Goal: Feedback & Contribution: Submit feedback/report problem

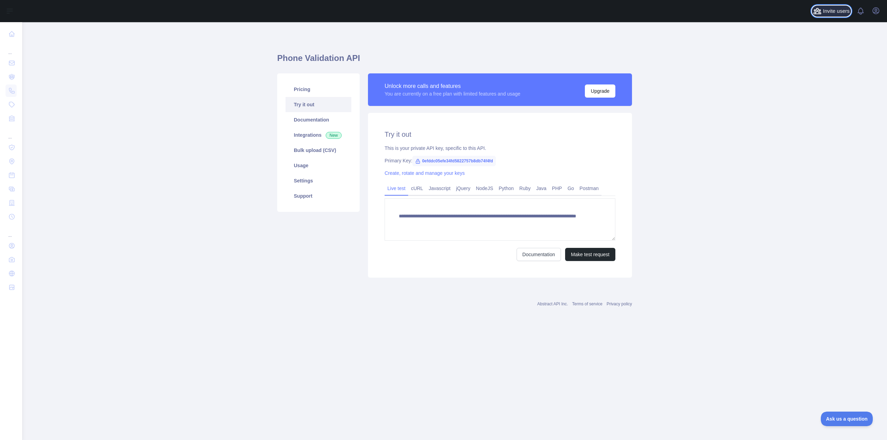
click at [837, 13] on span "Invite users" at bounding box center [836, 11] width 27 height 8
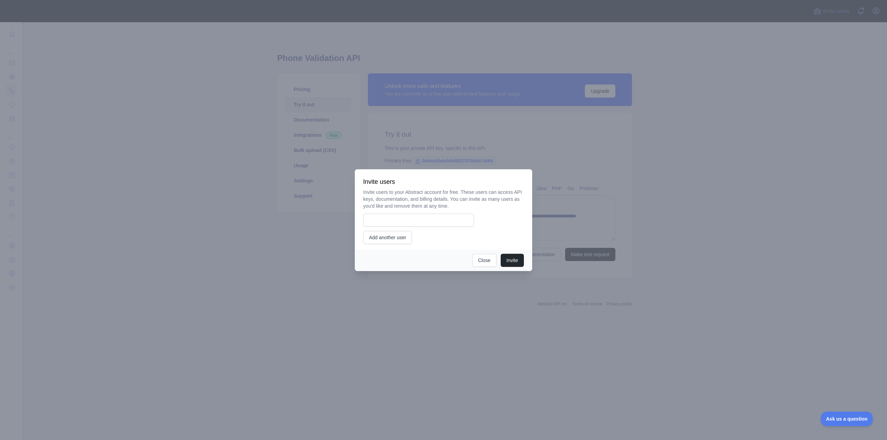
drag, startPoint x: 733, startPoint y: 120, endPoint x: 738, endPoint y: 106, distance: 15.1
click at [733, 118] on div at bounding box center [443, 220] width 887 height 440
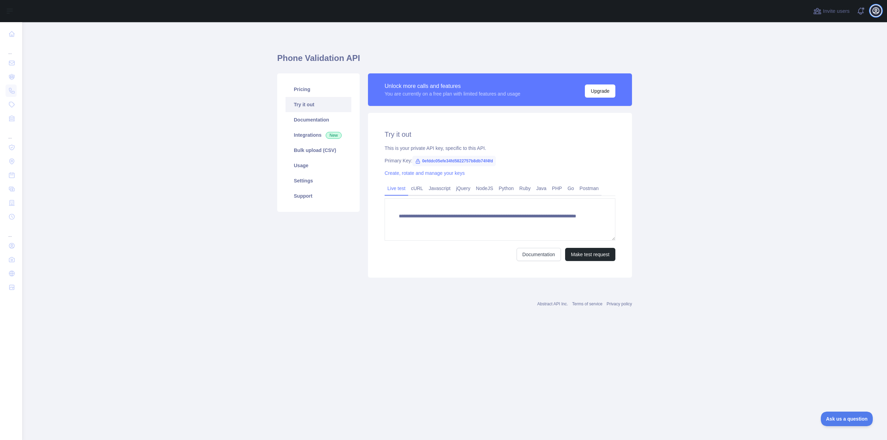
click at [878, 11] on icon "button" at bounding box center [876, 11] width 8 height 8
click at [836, 61] on link "Organization" at bounding box center [843, 62] width 78 height 12
click at [310, 179] on link "Settings" at bounding box center [319, 180] width 66 height 15
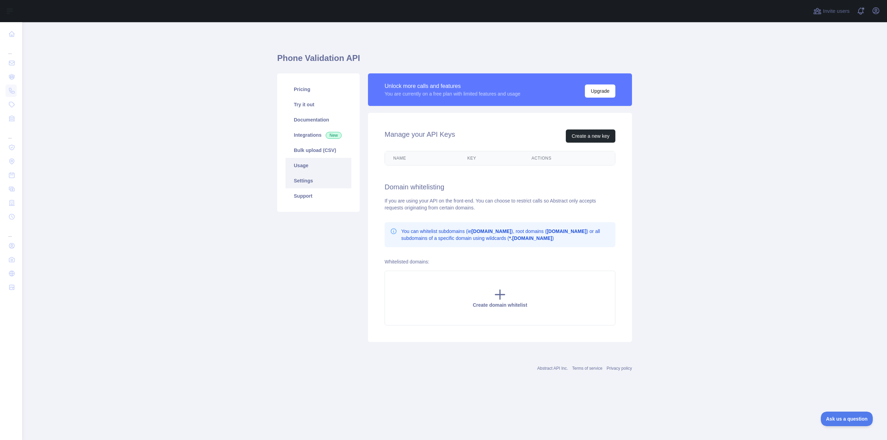
click at [307, 167] on link "Usage" at bounding box center [319, 165] width 66 height 15
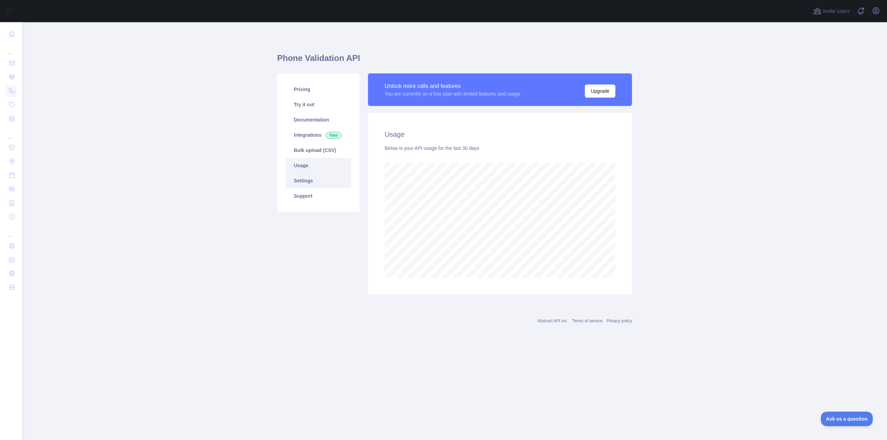
scroll to position [418, 865]
click at [312, 175] on link "Settings" at bounding box center [319, 180] width 66 height 15
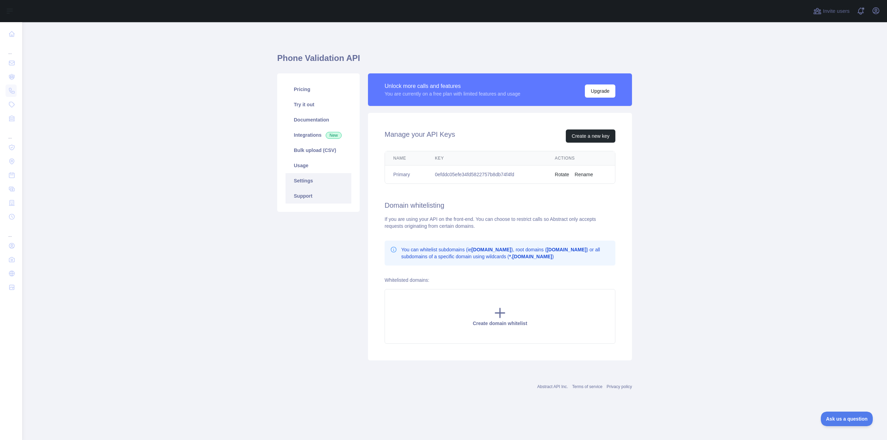
click at [306, 196] on link "Support" at bounding box center [319, 196] width 66 height 15
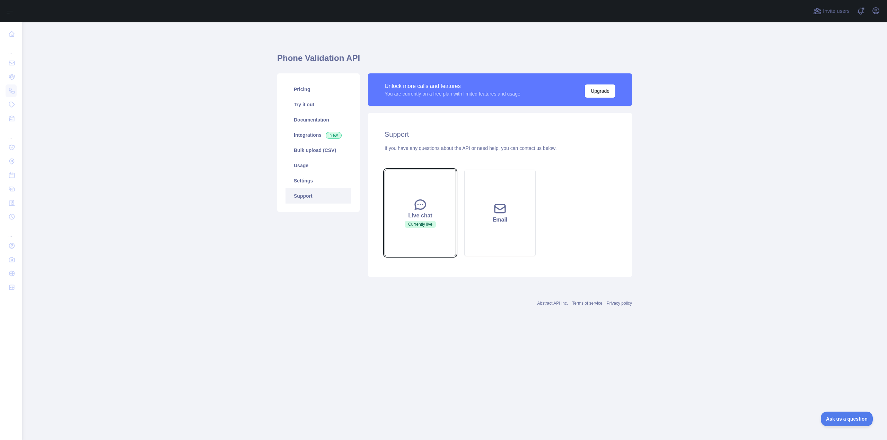
click at [411, 213] on div "Live chat" at bounding box center [420, 216] width 54 height 8
click at [405, 198] on button "Live chat Currently live" at bounding box center [420, 213] width 71 height 87
click at [424, 242] on button "Live chat Currently live" at bounding box center [420, 213] width 71 height 87
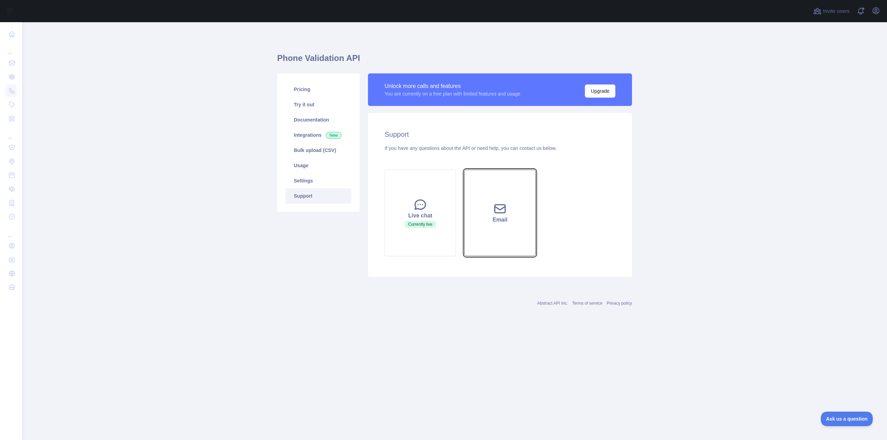
click at [507, 192] on button "Email" at bounding box center [499, 213] width 71 height 87
click at [373, 211] on div "Support If you have any questions about the API or need help, you can contact u…" at bounding box center [500, 195] width 264 height 164
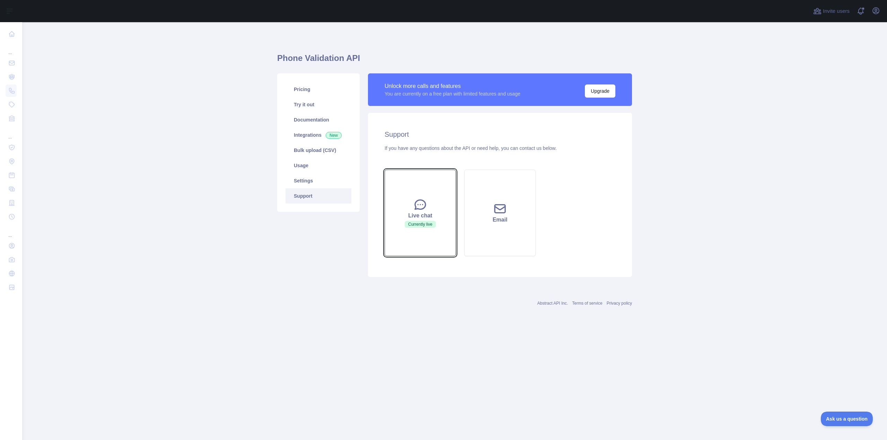
click at [399, 205] on button "Live chat Currently live" at bounding box center [420, 213] width 71 height 87
click at [398, 206] on button "Live chat Currently live" at bounding box center [420, 213] width 71 height 87
click at [313, 129] on link "Integrations New" at bounding box center [319, 135] width 66 height 15
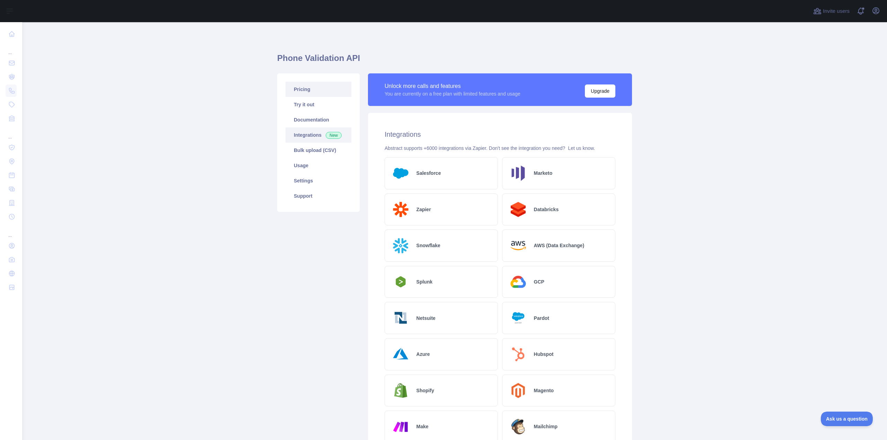
click at [293, 85] on link "Pricing" at bounding box center [319, 89] width 66 height 15
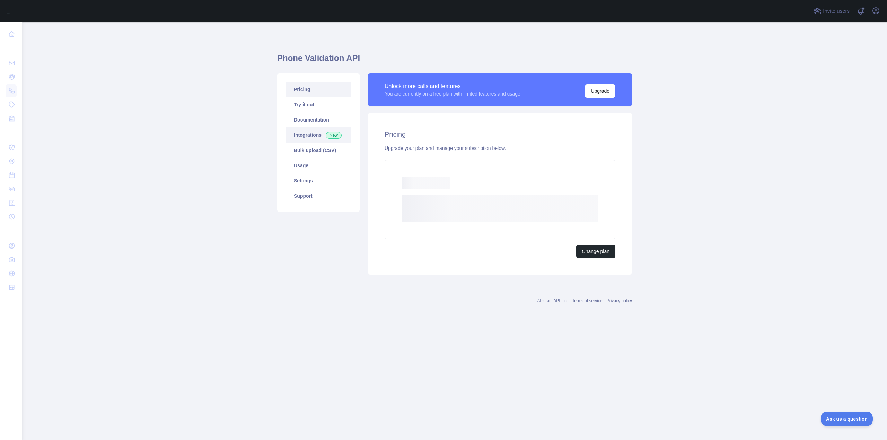
click at [315, 141] on link "Integrations New" at bounding box center [319, 135] width 66 height 15
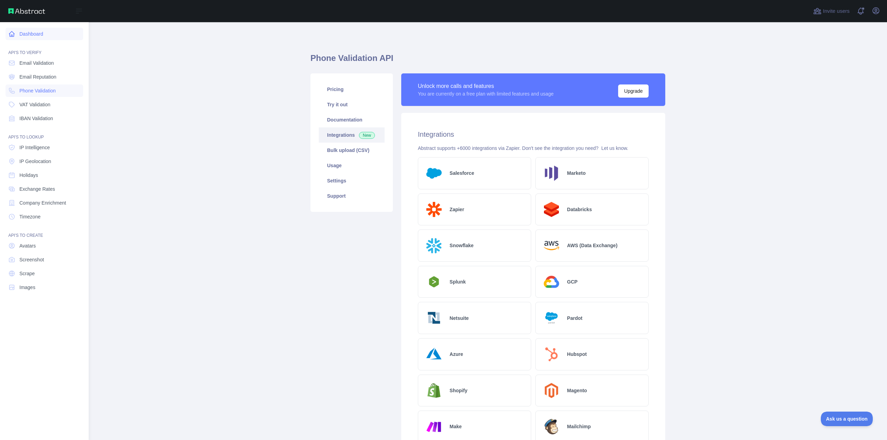
click at [25, 36] on link "Dashboard" at bounding box center [45, 34] width 78 height 12
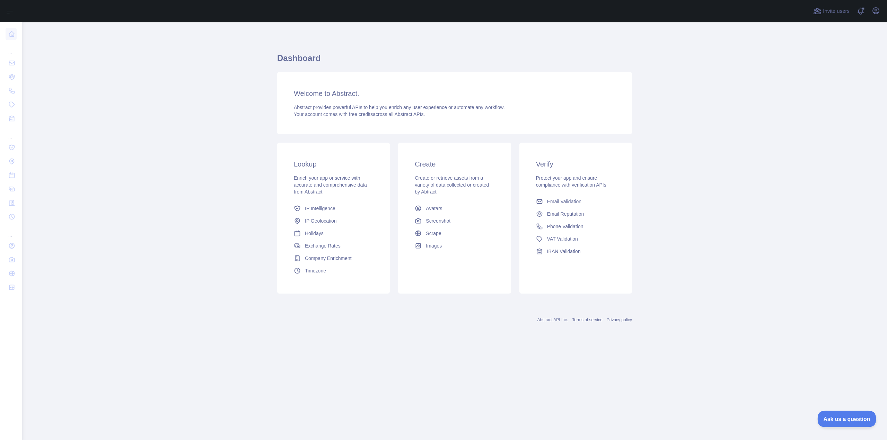
click at [846, 412] on button "Ask us a question" at bounding box center [843, 418] width 52 height 15
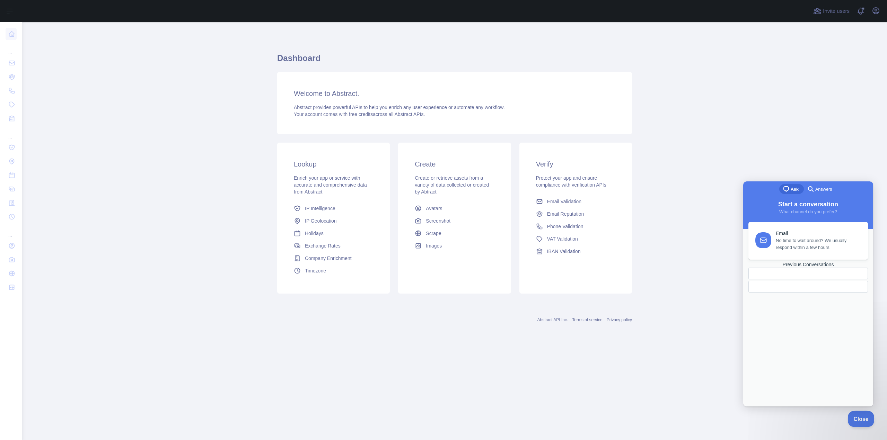
click at [862, 416] on span "Close" at bounding box center [860, 418] width 24 height 5
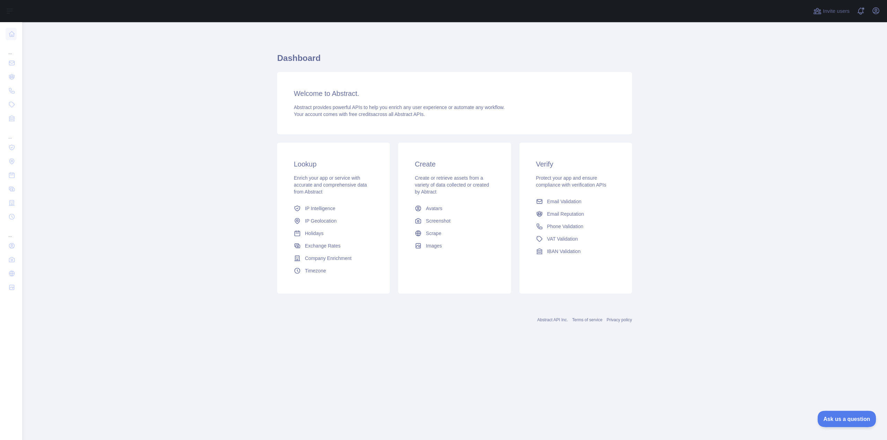
drag, startPoint x: 856, startPoint y: 416, endPoint x: 829, endPoint y: 416, distance: 27.4
click at [856, 416] on span "Ask us a question" at bounding box center [843, 418] width 52 height 5
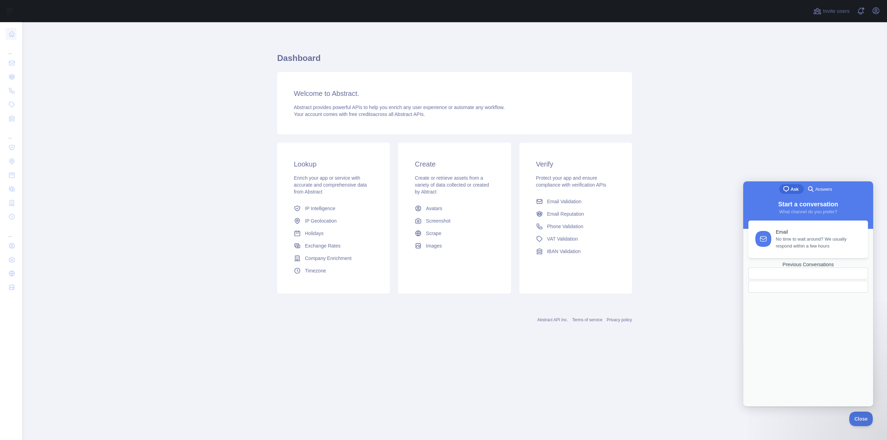
click at [799, 252] on link "Email No time to wait around? We usually respond within a few hours" at bounding box center [808, 240] width 120 height 38
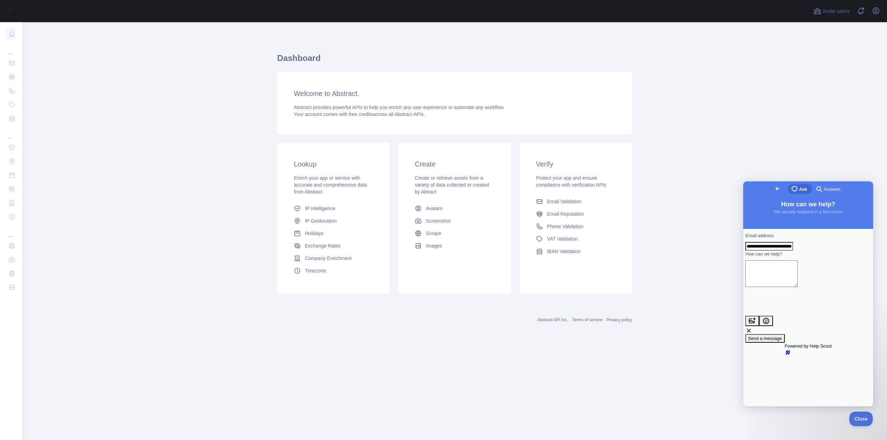
click at [769, 188] on link "Go back" at bounding box center [777, 189] width 17 height 10
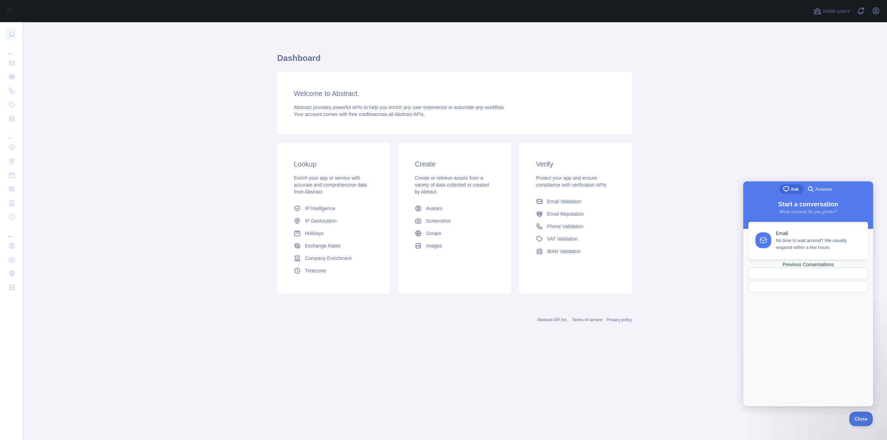
click at [780, 293] on div "Email No time to wait around? We usually respond within a few hours Previous Co…" at bounding box center [808, 307] width 126 height 171
click at [777, 255] on link "Email No time to wait around? We usually respond within a few hours" at bounding box center [808, 240] width 120 height 38
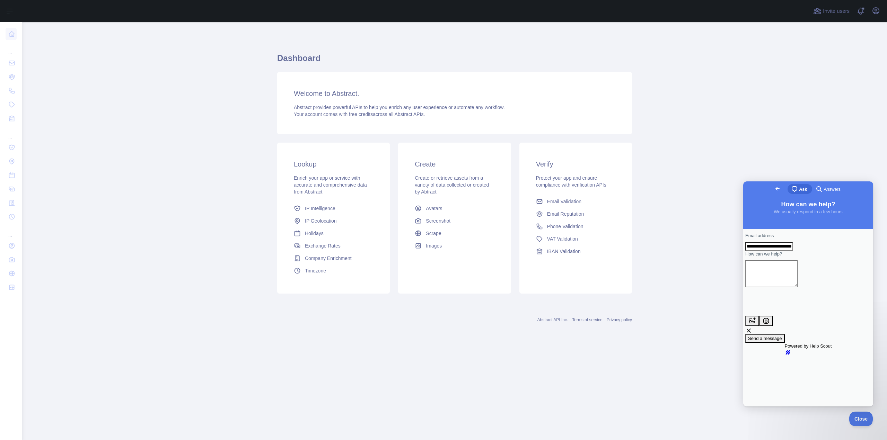
click at [793, 250] on input "**********" at bounding box center [769, 246] width 48 height 9
click at [773, 187] on div "Go back" at bounding box center [777, 189] width 9 height 8
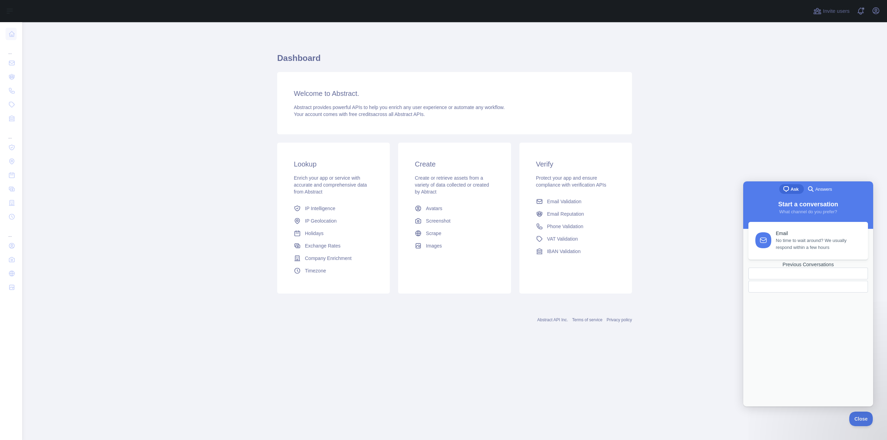
click at [801, 268] on div "Previous Conversations" at bounding box center [808, 265] width 120 height 6
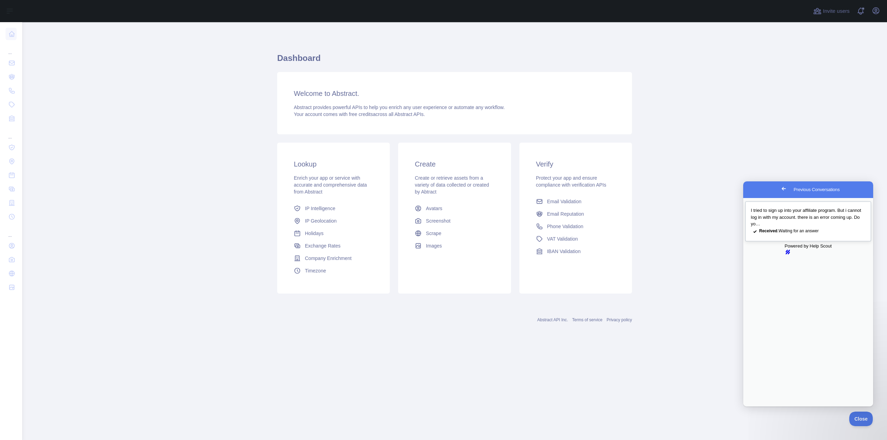
click at [790, 218] on span "I tried to sign up into your affiliate program. But i cannot log in with my acc…" at bounding box center [806, 217] width 110 height 19
drag, startPoint x: 852, startPoint y: 418, endPoint x: 948, endPoint y: 624, distance: 227.7
click at [852, 418] on span "Close" at bounding box center [860, 418] width 24 height 5
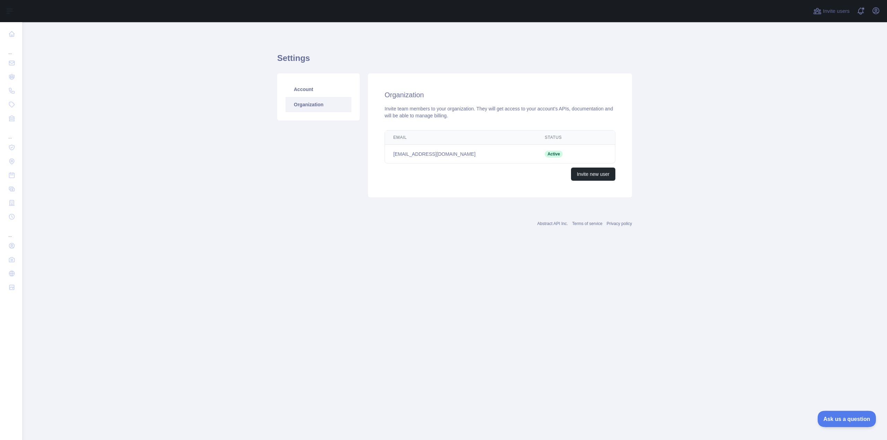
click at [857, 418] on span "Ask us a question" at bounding box center [843, 418] width 52 height 5
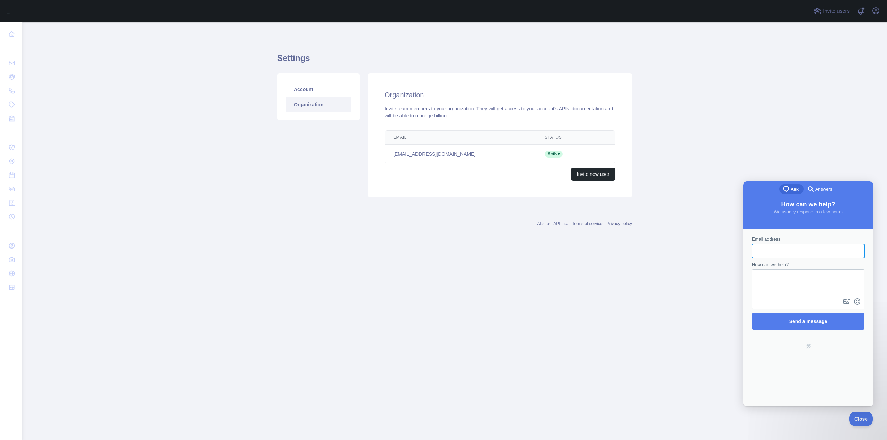
click at [815, 190] on span "search-medium" at bounding box center [811, 189] width 8 height 8
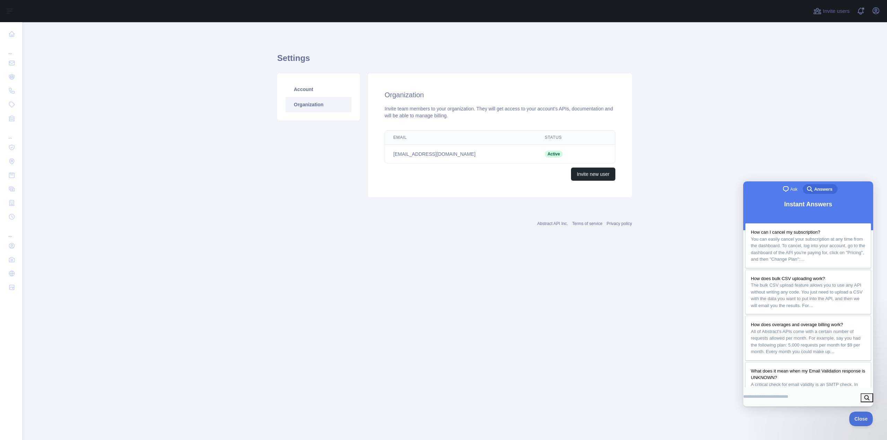
click at [769, 403] on input "Search Doc articles" at bounding box center [765, 397] width 45 height 12
type input "*********"
click button "search" at bounding box center [867, 398] width 12 height 9
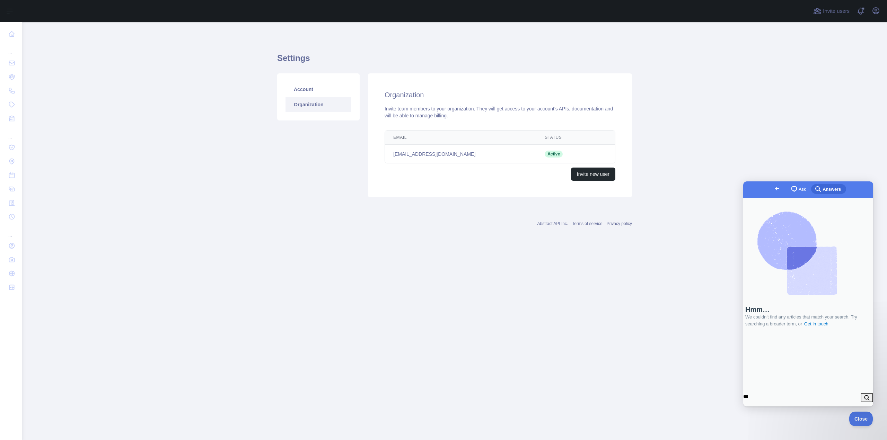
type input "***"
click at [861, 394] on button "search" at bounding box center [867, 398] width 12 height 9
click at [773, 190] on span "Go back" at bounding box center [777, 189] width 8 height 8
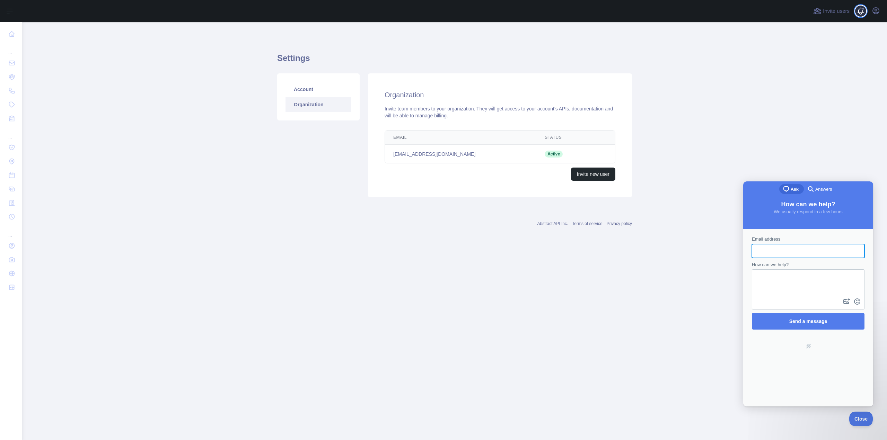
click at [855, 12] on button "View notifications" at bounding box center [860, 11] width 11 height 11
click at [859, 13] on span at bounding box center [864, 11] width 14 height 22
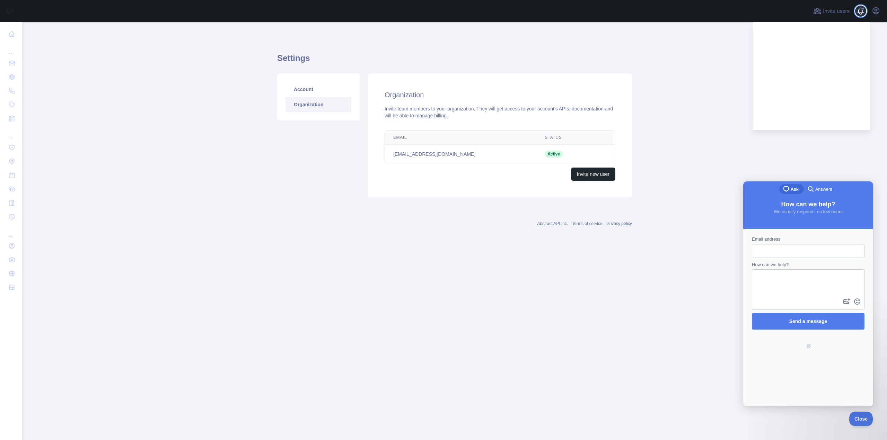
click at [862, 12] on span at bounding box center [864, 11] width 14 height 22
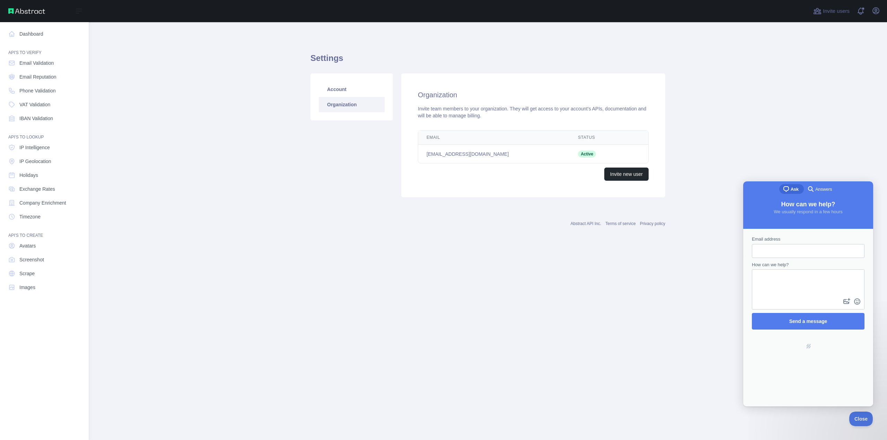
click at [32, 27] on nav "Dashboard API'S TO VERIFY Email Validation Email Reputation Phone Validation VA…" at bounding box center [45, 225] width 78 height 407
click at [32, 34] on link "Dashboard" at bounding box center [45, 34] width 78 height 12
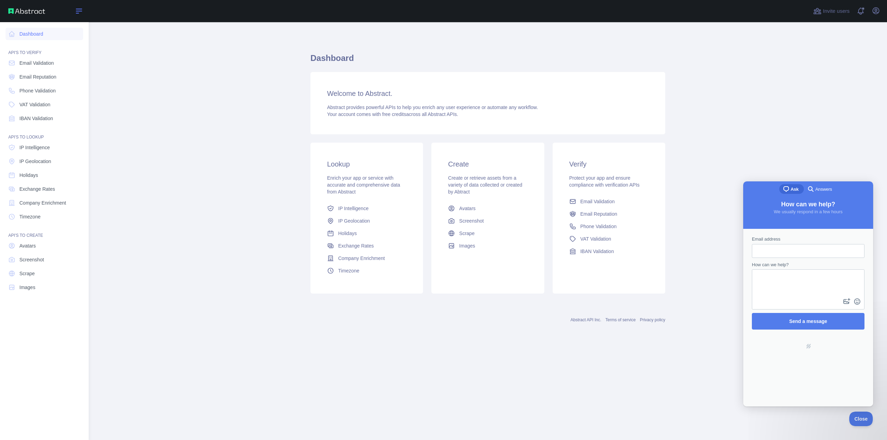
click at [78, 11] on icon at bounding box center [79, 11] width 6 height 4
click at [8, 13] on div "Open sidebar" at bounding box center [44, 11] width 89 height 22
click at [27, 80] on span "Email Reputation" at bounding box center [37, 76] width 37 height 7
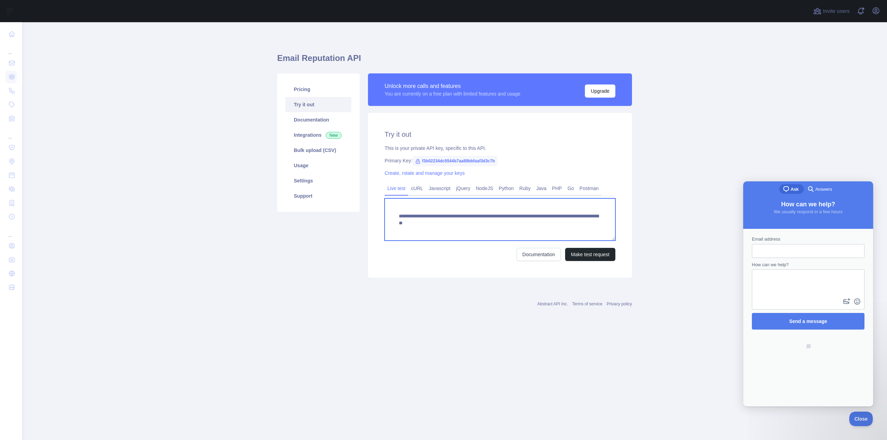
click at [534, 224] on textarea "**********" at bounding box center [500, 220] width 231 height 42
click at [572, 256] on button "Make test request" at bounding box center [590, 254] width 50 height 13
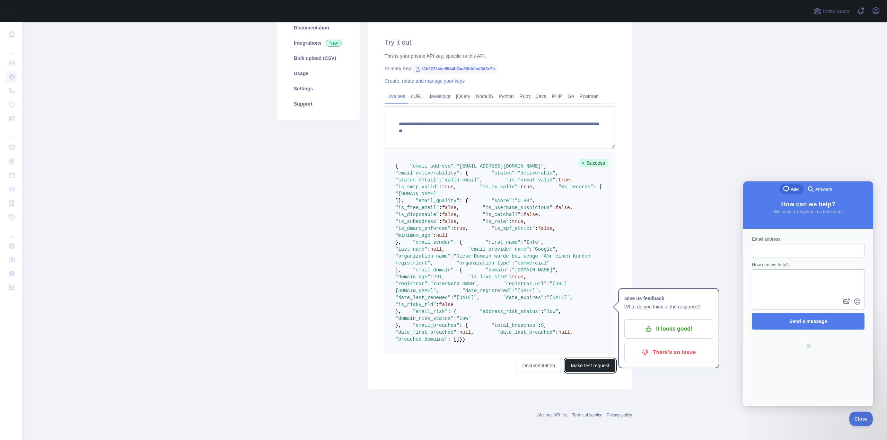
scroll to position [104, 0]
drag, startPoint x: 438, startPoint y: 244, endPoint x: 463, endPoint y: 245, distance: 25.0
click at [463, 245] on pre "{ "email_address" : "[EMAIL_ADDRESS][DOMAIN_NAME]" , "email_deliverability" : {…" at bounding box center [500, 253] width 231 height 202
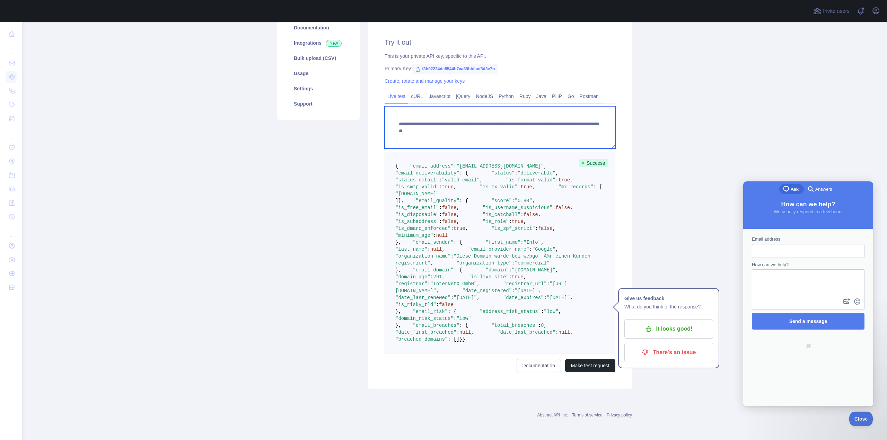
click at [521, 120] on textarea "**********" at bounding box center [500, 127] width 231 height 42
drag, startPoint x: 521, startPoint y: 120, endPoint x: 575, endPoint y: 119, distance: 54.1
click at [575, 119] on textarea "**********" at bounding box center [500, 127] width 231 height 42
drag, startPoint x: 515, startPoint y: 119, endPoint x: 603, endPoint y: 129, distance: 88.6
click at [602, 129] on textarea "**********" at bounding box center [500, 127] width 231 height 42
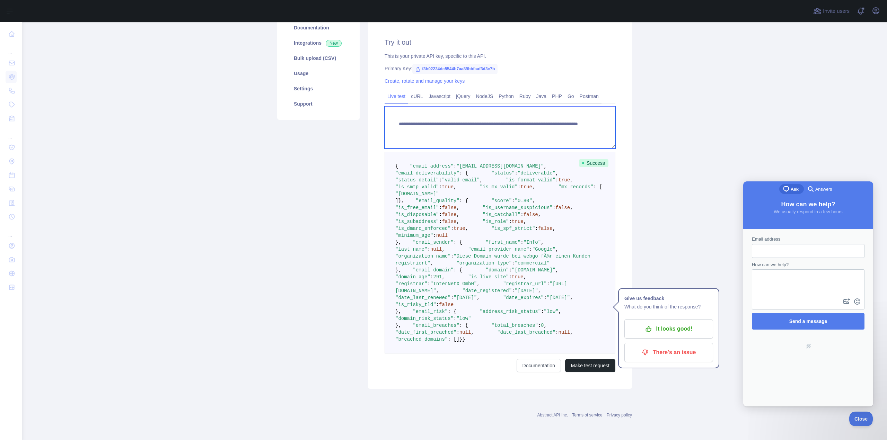
paste textarea "**********"
type textarea "**********"
click at [690, 143] on main "**********" at bounding box center [454, 231] width 865 height 418
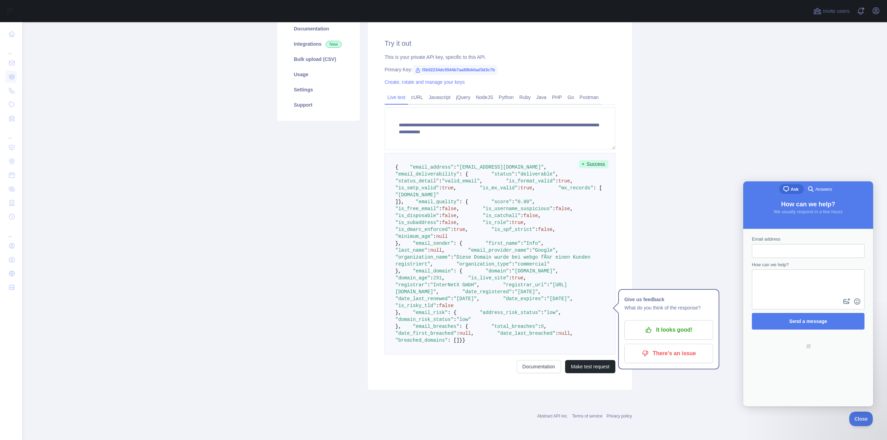
scroll to position [69, 0]
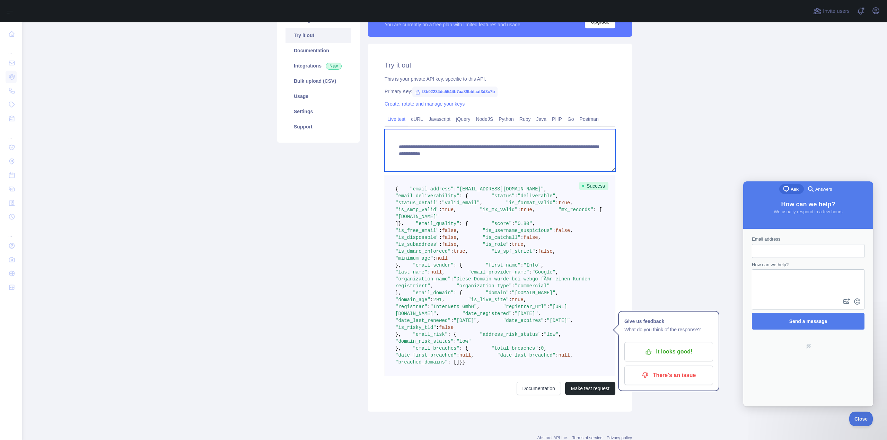
click at [544, 161] on textarea "**********" at bounding box center [500, 150] width 231 height 42
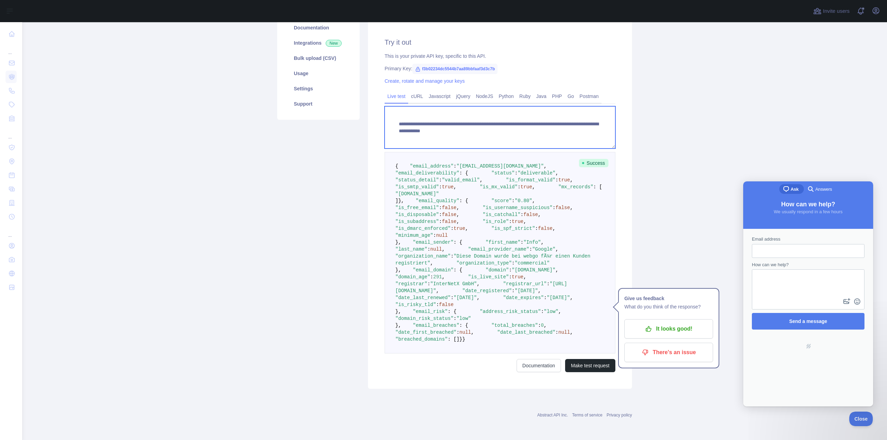
scroll to position [286, 0]
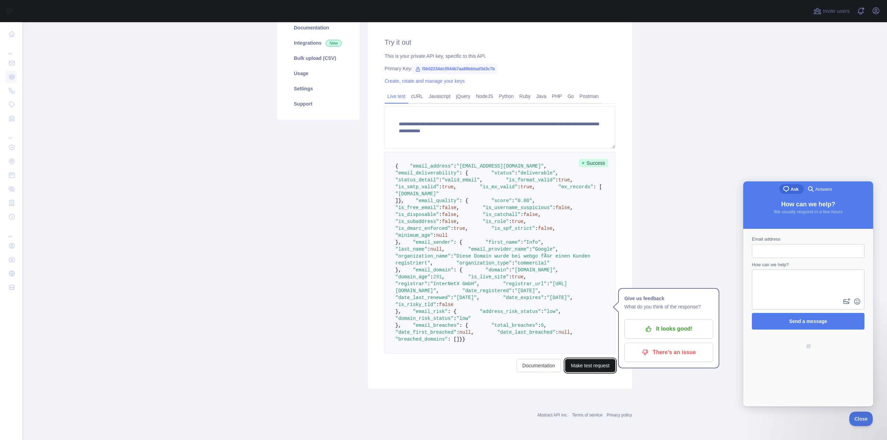
click at [584, 368] on button "Make test request" at bounding box center [590, 365] width 50 height 13
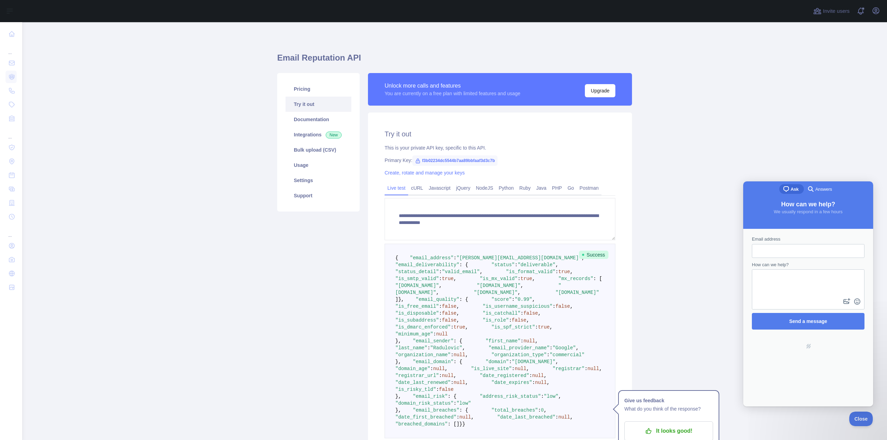
scroll to position [0, 0]
click at [876, 5] on div "Invite users View notifications Open user menu" at bounding box center [847, 11] width 70 height 22
click at [874, 9] on icon "button" at bounding box center [876, 11] width 6 height 6
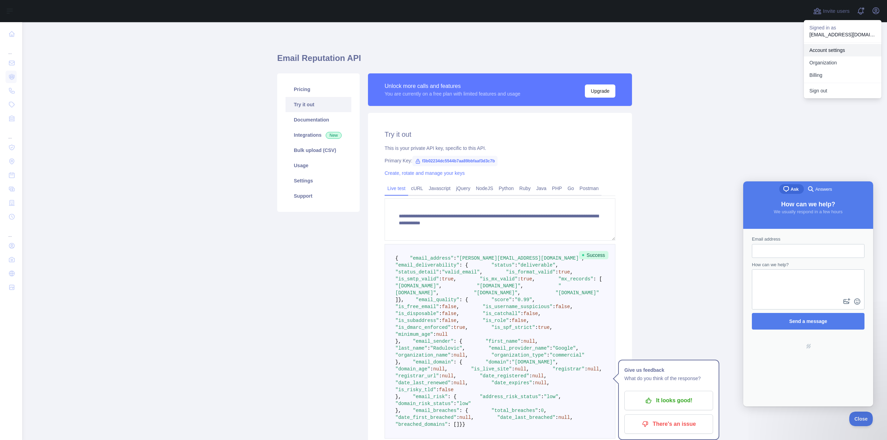
click at [813, 50] on link "Account settings" at bounding box center [843, 50] width 78 height 12
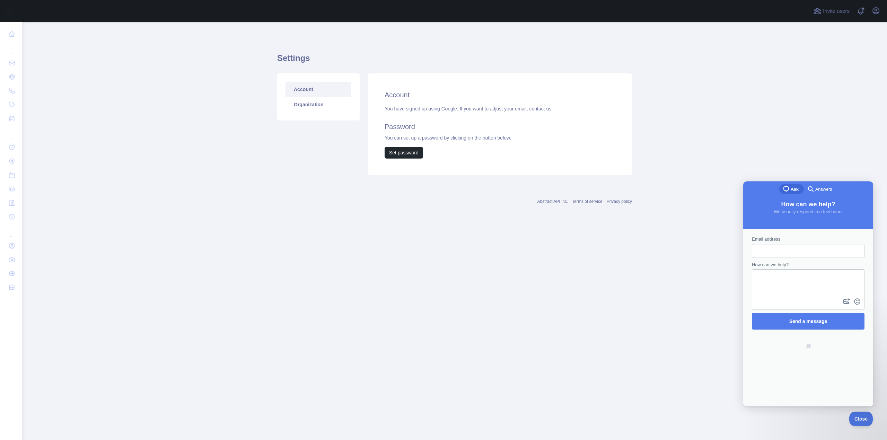
click at [291, 116] on div "Account Organization" at bounding box center [318, 96] width 82 height 47
click at [302, 109] on link "Organization" at bounding box center [319, 104] width 66 height 15
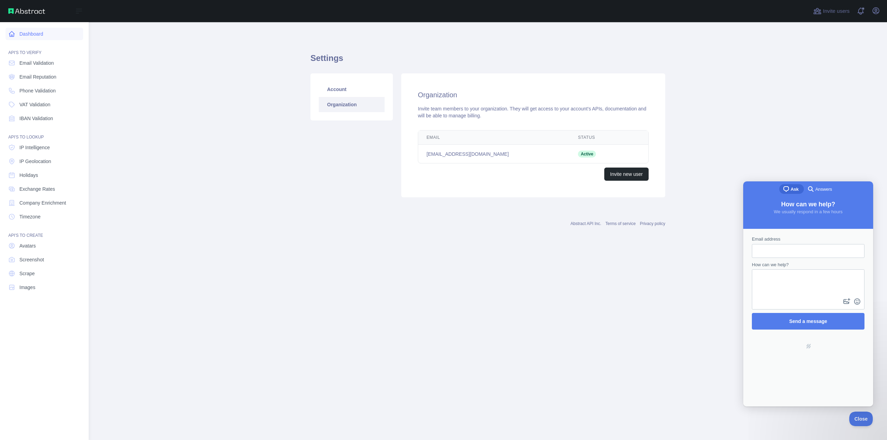
click at [21, 33] on link "Dashboard" at bounding box center [45, 34] width 78 height 12
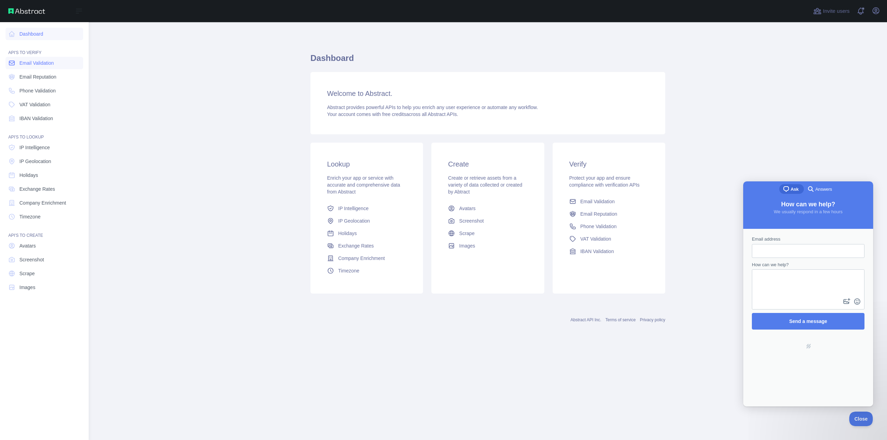
click at [17, 65] on link "Email Validation" at bounding box center [45, 63] width 78 height 12
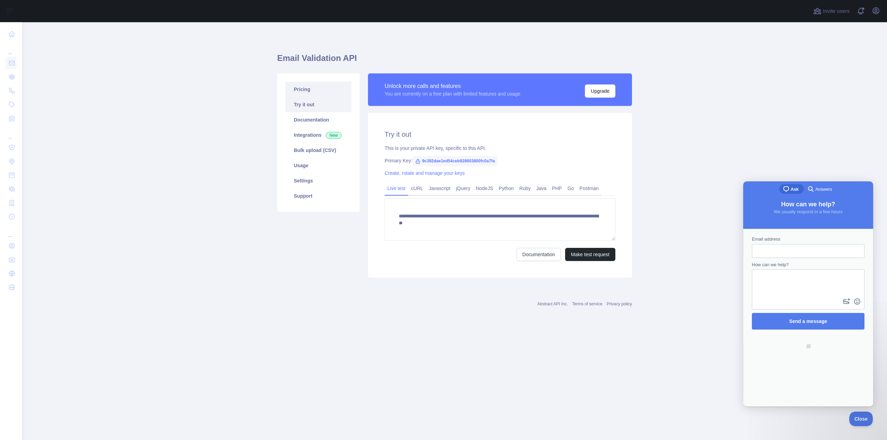
click at [323, 88] on link "Pricing" at bounding box center [319, 89] width 66 height 15
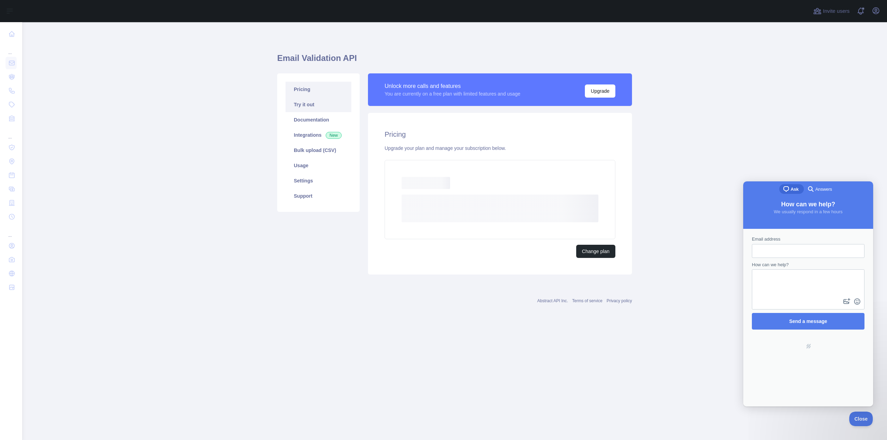
click at [308, 105] on link "Try it out" at bounding box center [319, 104] width 66 height 15
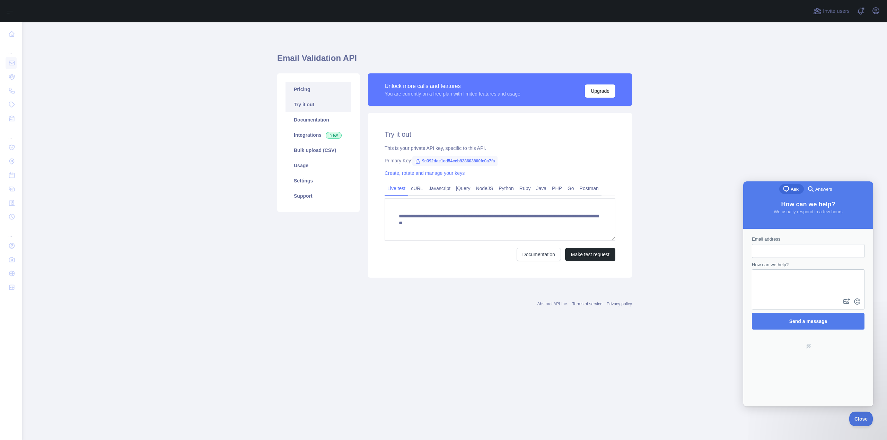
click at [306, 91] on link "Pricing" at bounding box center [319, 89] width 66 height 15
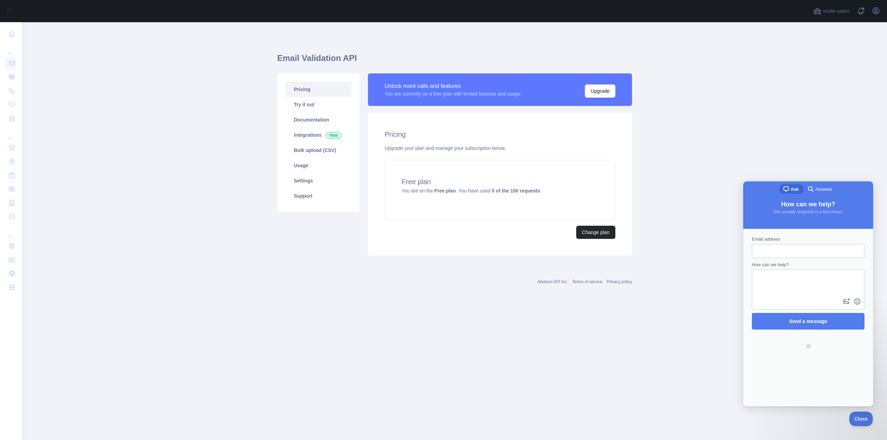
click at [608, 82] on div "Unlock more calls and features You are currently on a free plan with limited fe…" at bounding box center [500, 90] width 231 height 16
click at [602, 91] on button "Upgrade" at bounding box center [600, 91] width 30 height 13
click at [460, 192] on span "You are on the Free plan . You have used 0 of the 100 requests ." at bounding box center [472, 191] width 140 height 6
click at [314, 123] on link "Documentation" at bounding box center [319, 119] width 66 height 15
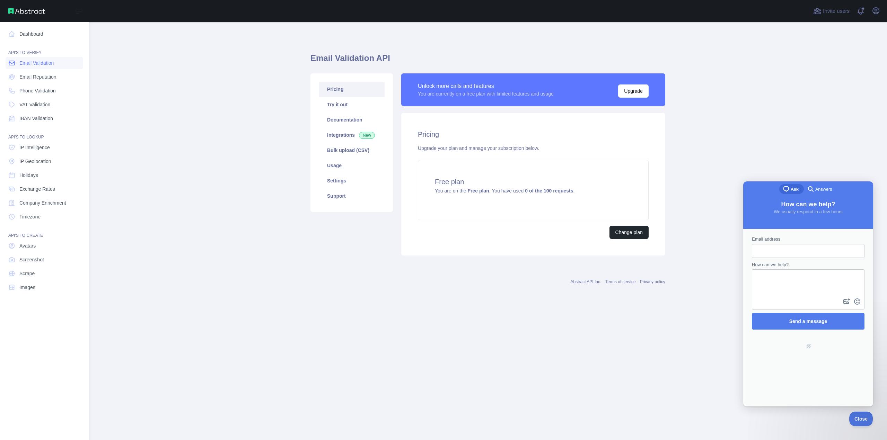
click at [21, 63] on span "Email Validation" at bounding box center [36, 63] width 34 height 7
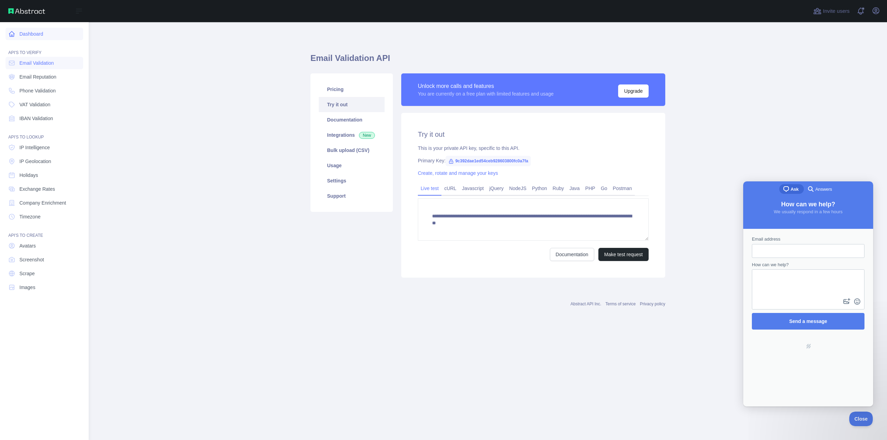
click at [27, 29] on link "Dashboard" at bounding box center [45, 34] width 78 height 12
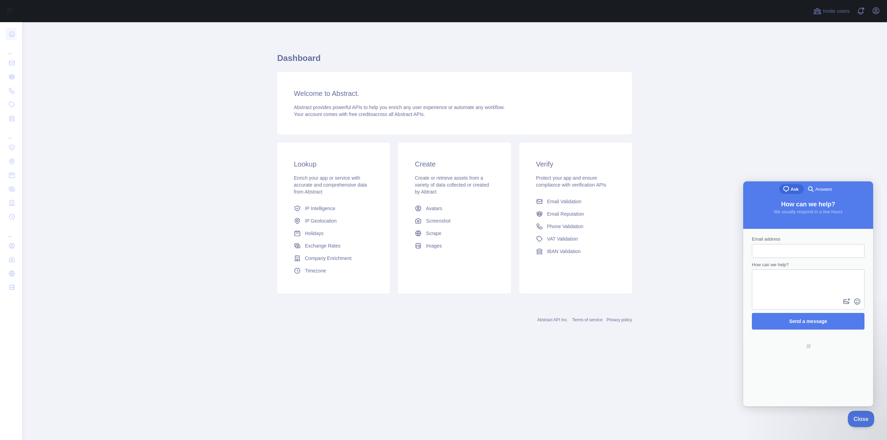
click at [859, 422] on button "Close" at bounding box center [860, 418] width 24 height 15
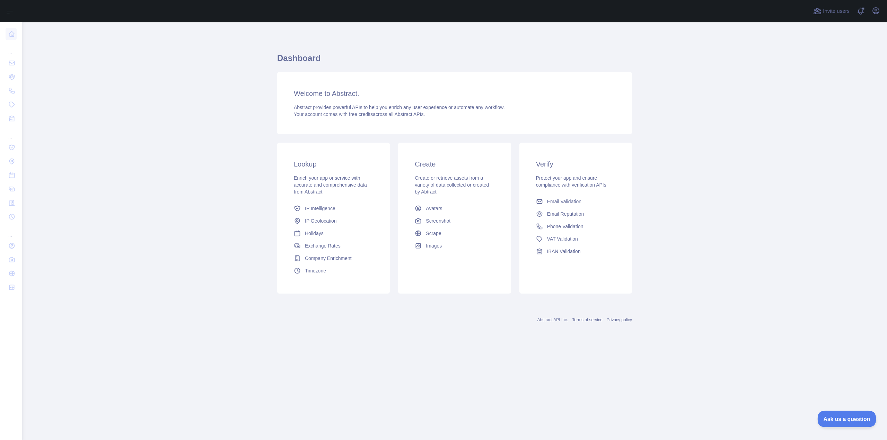
click at [831, 412] on button "Ask us a question" at bounding box center [843, 418] width 52 height 15
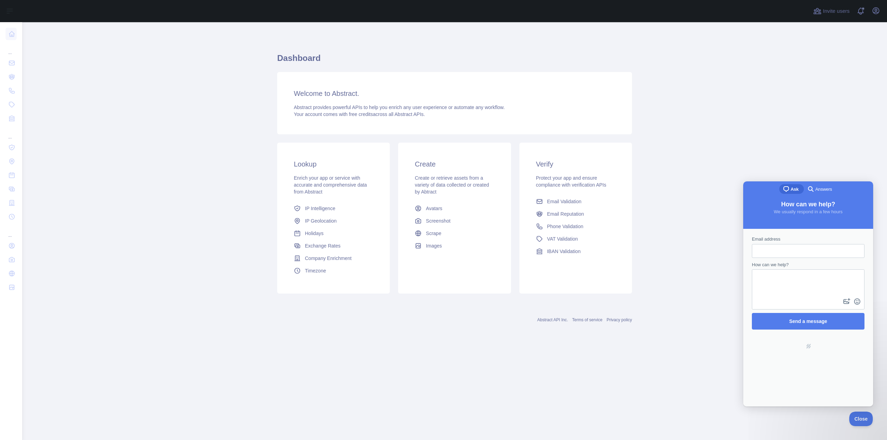
click at [797, 256] on input "Email address" at bounding box center [808, 251] width 102 height 12
click at [872, 9] on icon "button" at bounding box center [876, 11] width 8 height 8
click at [825, 35] on p "[EMAIL_ADDRESS][DOMAIN_NAME]" at bounding box center [842, 34] width 67 height 7
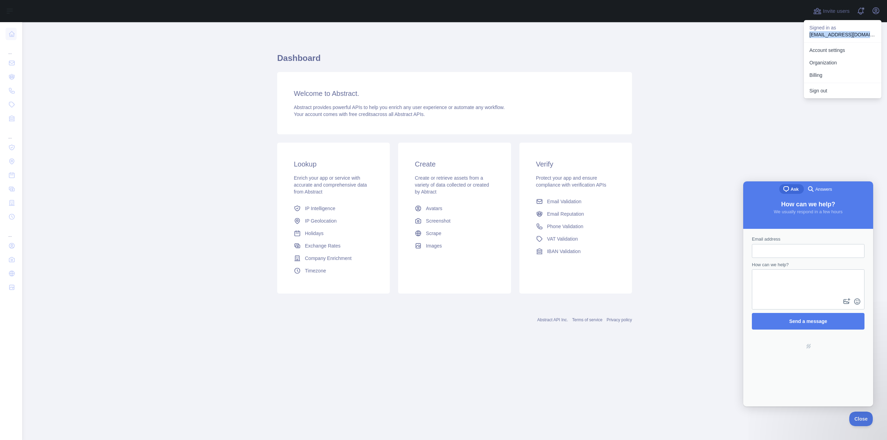
copy p "[EMAIL_ADDRESS][DOMAIN_NAME]"
click at [774, 238] on span "Email address" at bounding box center [766, 239] width 28 height 5
click at [774, 245] on input "Email address" at bounding box center [808, 251] width 102 height 12
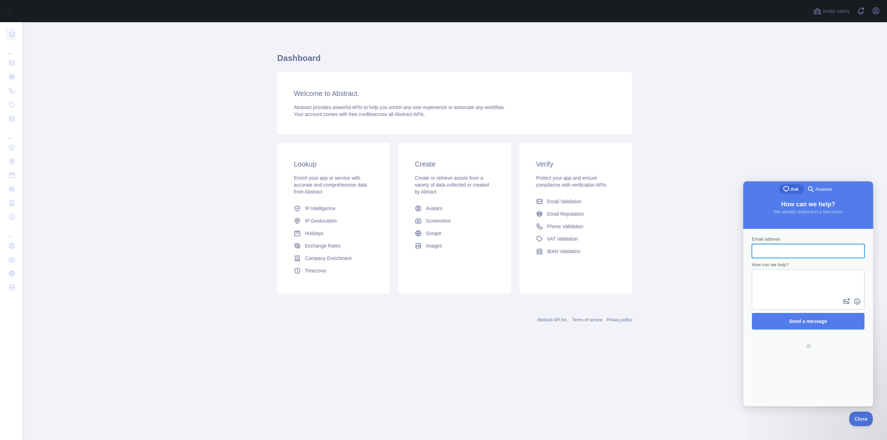
drag, startPoint x: 775, startPoint y: 247, endPoint x: 775, endPoint y: 255, distance: 8.0
click at [776, 247] on input "Email address" at bounding box center [808, 251] width 102 height 12
type input "**********"
click at [769, 293] on textarea "How can we help?" at bounding box center [808, 283] width 111 height 27
type textarea "*"
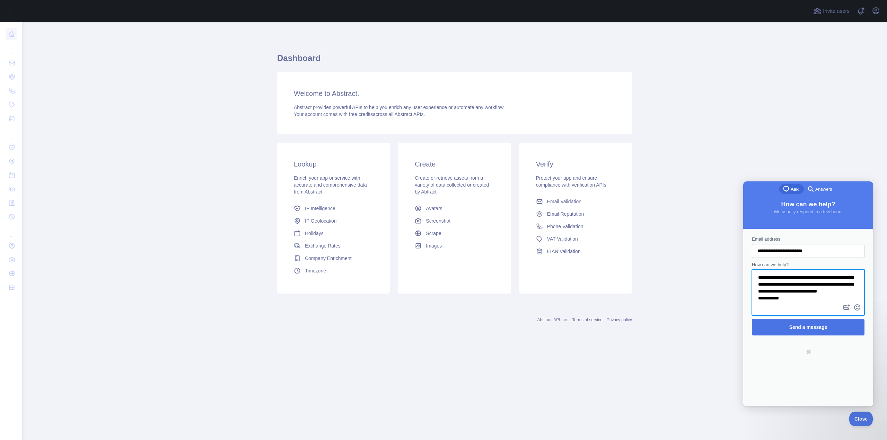
type textarea "**********"
click at [777, 322] on span "Send a message" at bounding box center [808, 327] width 97 height 16
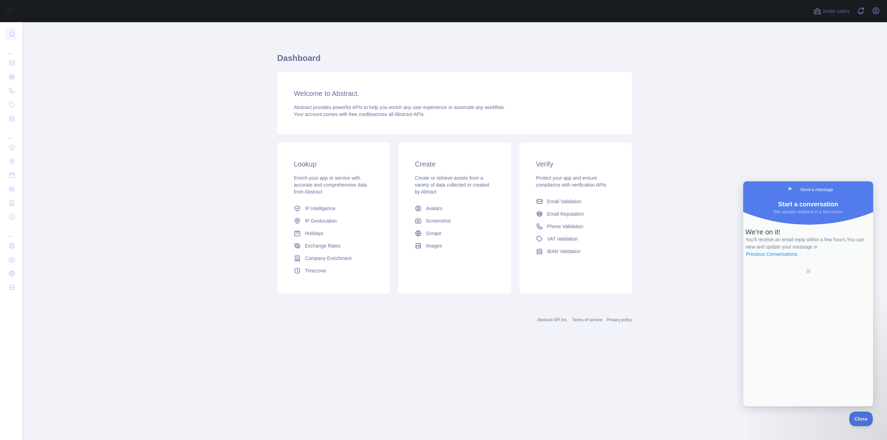
click at [799, 258] on link "Previous Conversations ." at bounding box center [772, 254] width 54 height 7
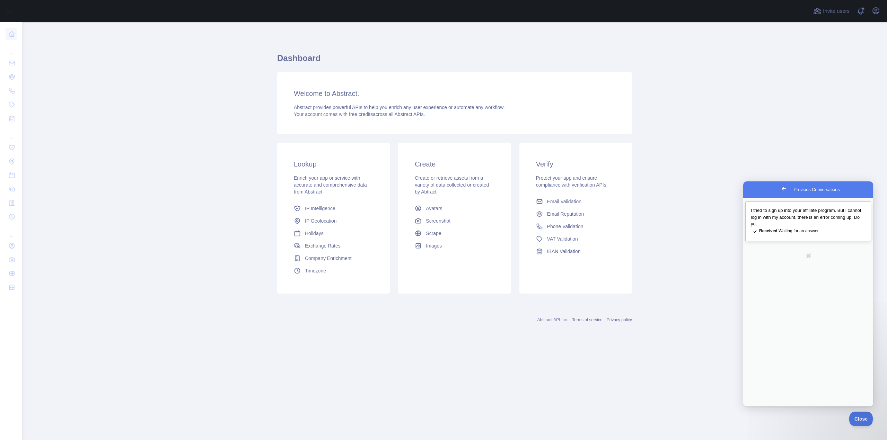
click at [792, 218] on span "I tried to sign up into your affiliate program. But i cannot log in with my acc…" at bounding box center [806, 217] width 110 height 19
click at [757, 410] on button "Close" at bounding box center [751, 414] width 12 height 9
click at [840, 213] on span "I tried to sign up into your affiliate program. But i cannot log in with my acc…" at bounding box center [806, 217] width 110 height 19
click at [757, 410] on button "Close" at bounding box center [751, 414] width 12 height 9
click at [851, 424] on button "Close" at bounding box center [860, 418] width 24 height 15
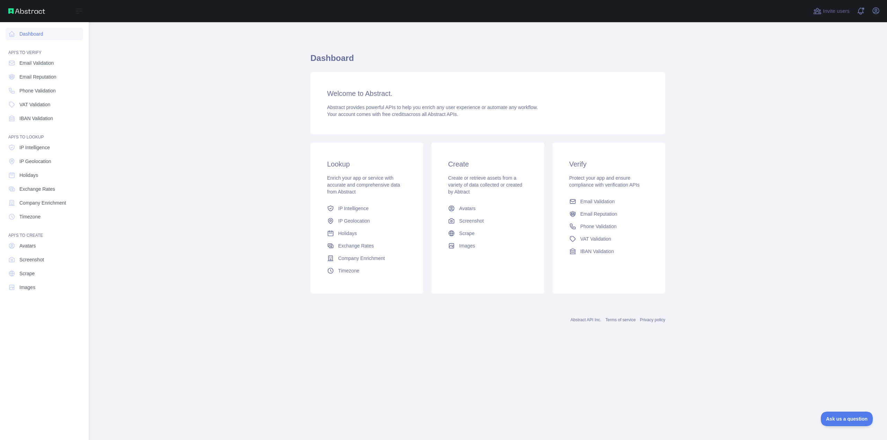
click at [14, 43] on div "API'S TO VERIFY" at bounding box center [45, 49] width 78 height 14
click at [15, 36] on link "Dashboard" at bounding box center [45, 34] width 78 height 12
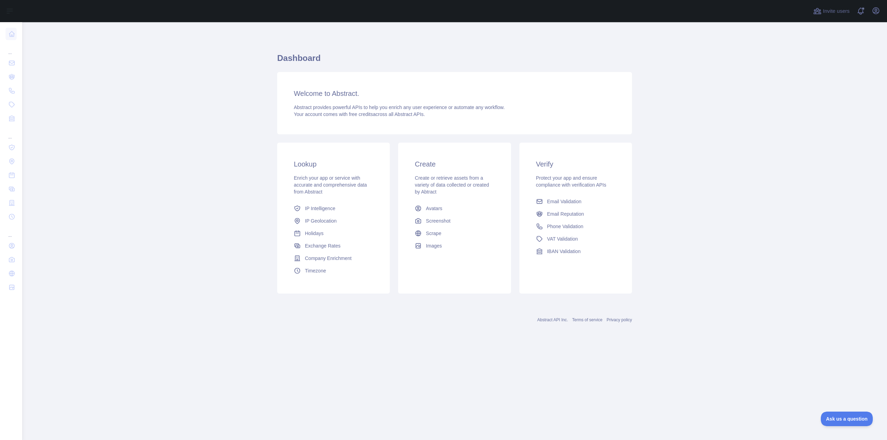
click at [629, 93] on div "Welcome to Abstract. Abstract provides powerful APIs to help you enrich any use…" at bounding box center [454, 103] width 355 height 62
